Goal: Check status

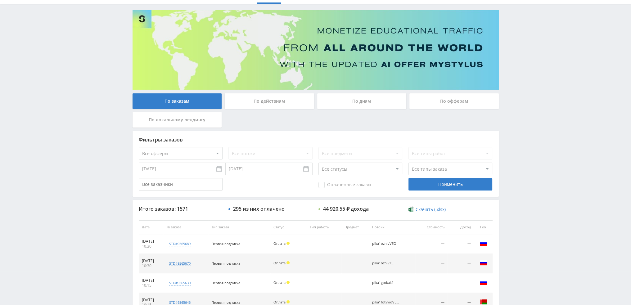
scroll to position [29, 0]
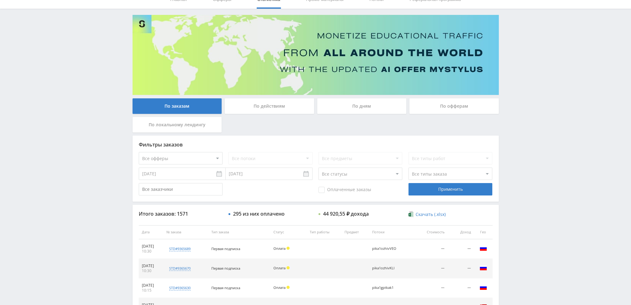
click at [348, 110] on div "По дням" at bounding box center [361, 106] width 89 height 16
click at [0, 0] on input "По дням" at bounding box center [0, 0] width 0 height 0
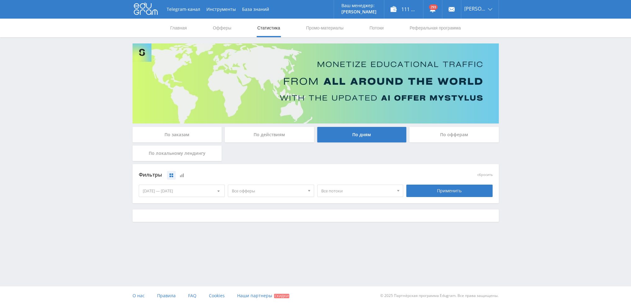
scroll to position [0, 0]
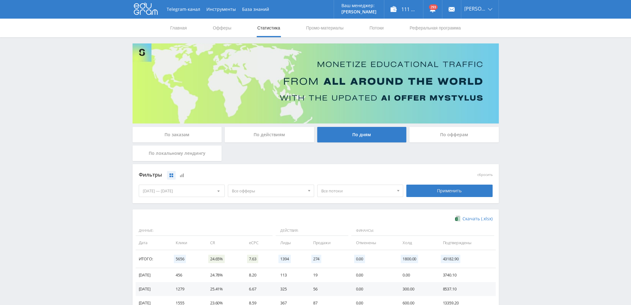
click at [166, 138] on div "По заказам" at bounding box center [177, 135] width 89 height 16
click at [0, 0] on input "По заказам" at bounding box center [0, 0] width 0 height 0
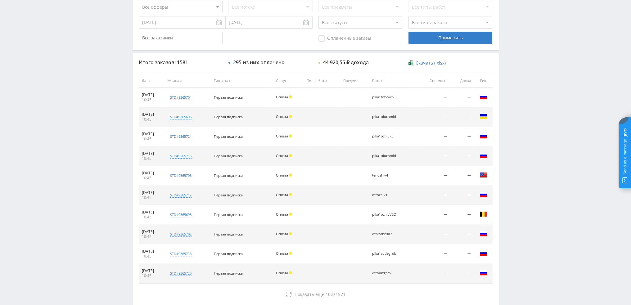
scroll to position [186, 0]
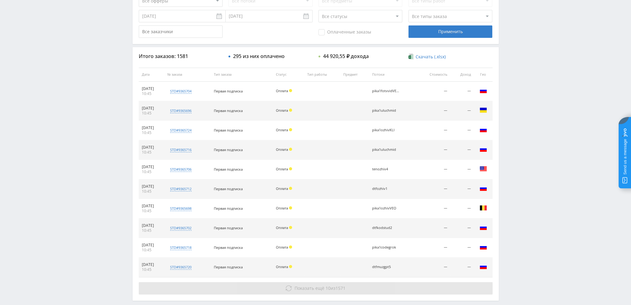
click at [319, 290] on span "Показать ещё" at bounding box center [309, 288] width 30 height 6
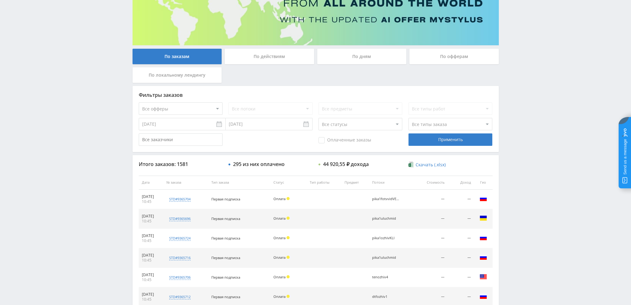
scroll to position [0, 0]
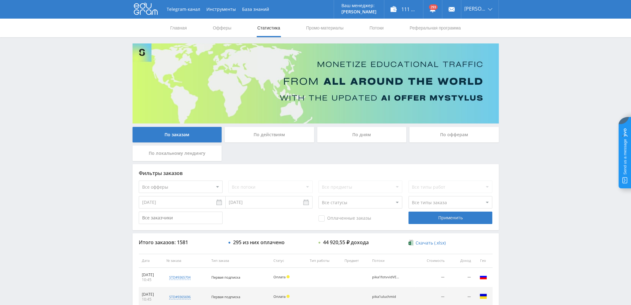
click at [373, 137] on div "По дням" at bounding box center [361, 135] width 89 height 16
click at [0, 0] on input "По дням" at bounding box center [0, 0] width 0 height 0
click at [225, 191] on div "Все офферы MyStylus MyStylus - Revshare Кампус AI Studybay Автор24 Studybay Bra…" at bounding box center [316, 187] width 354 height 12
click at [372, 137] on div "По дням" at bounding box center [361, 135] width 89 height 16
click at [0, 0] on input "По дням" at bounding box center [0, 0] width 0 height 0
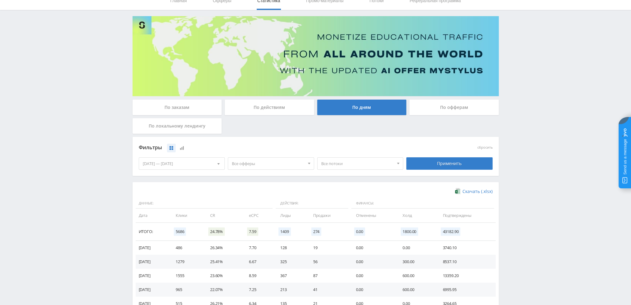
scroll to position [31, 0]
